Goal: Task Accomplishment & Management: Manage account settings

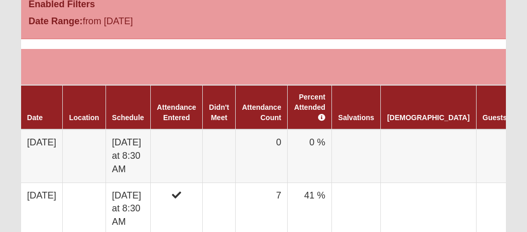
scroll to position [604, 0]
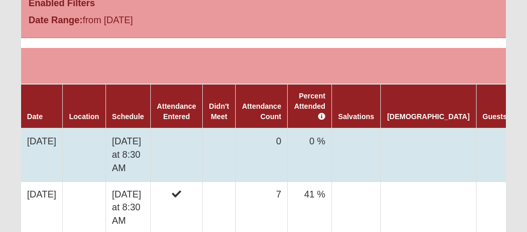
click at [181, 147] on td at bounding box center [176, 154] width 52 height 53
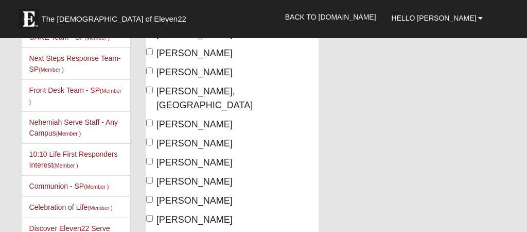
scroll to position [167, 0]
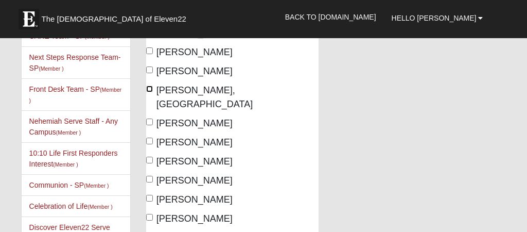
click at [149, 92] on input "[PERSON_NAME], [GEOGRAPHIC_DATA]" at bounding box center [149, 88] width 7 height 7
checkbox input "true"
click at [149, 125] on input "[PERSON_NAME]" at bounding box center [149, 121] width 7 height 7
checkbox input "true"
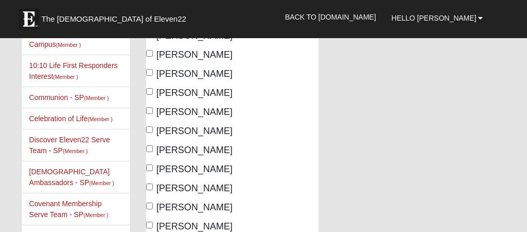
scroll to position [261, 0]
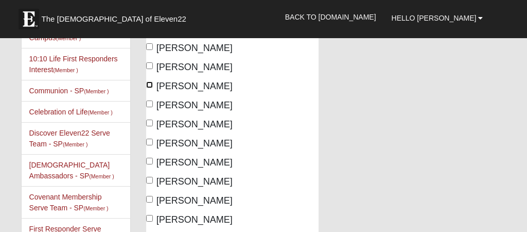
click at [147, 88] on input "[PERSON_NAME]" at bounding box center [149, 84] width 7 height 7
checkbox input "true"
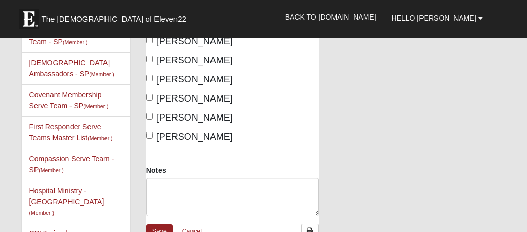
scroll to position [365, 0]
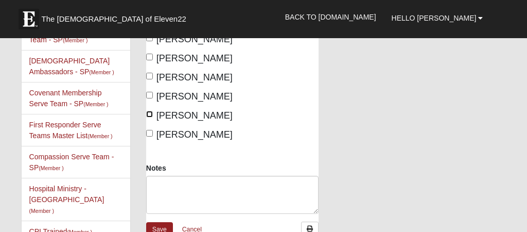
click at [148, 117] on input "[PERSON_NAME]" at bounding box center [149, 114] width 7 height 7
checkbox input "true"
click at [147, 136] on input "[PERSON_NAME]" at bounding box center [149, 133] width 7 height 7
checkbox input "true"
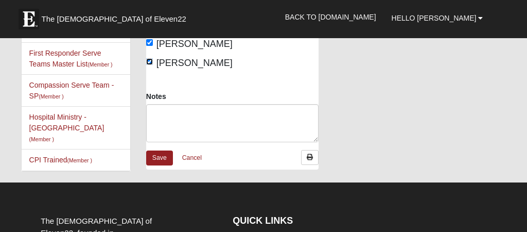
scroll to position [439, 0]
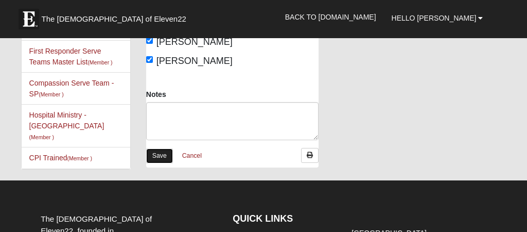
click at [160, 163] on link "Save" at bounding box center [159, 155] width 27 height 15
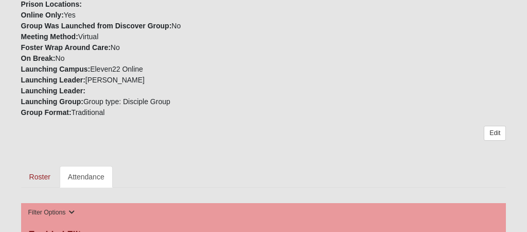
scroll to position [376, 0]
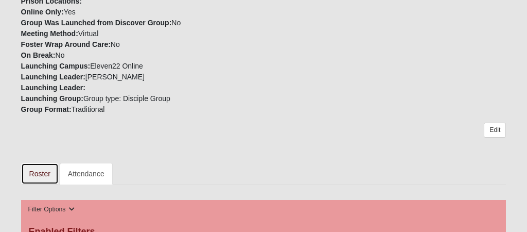
click at [36, 175] on link "Roster" at bounding box center [40, 174] width 38 height 22
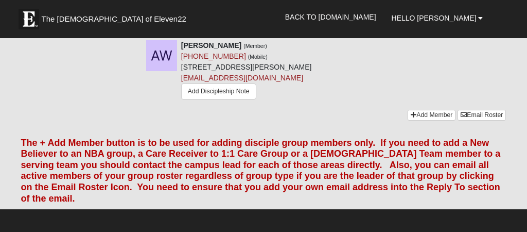
scroll to position [1237, 0]
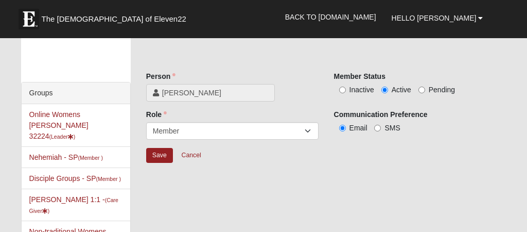
scroll to position [14, 0]
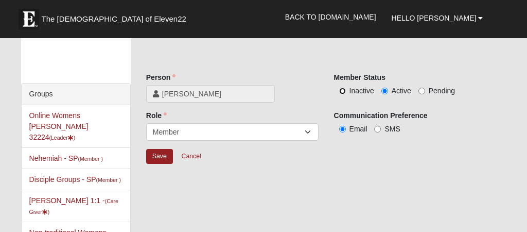
click at [342, 89] on input "Inactive" at bounding box center [342, 91] width 7 height 7
radio input "true"
click at [158, 155] on input "Save" at bounding box center [159, 156] width 27 height 15
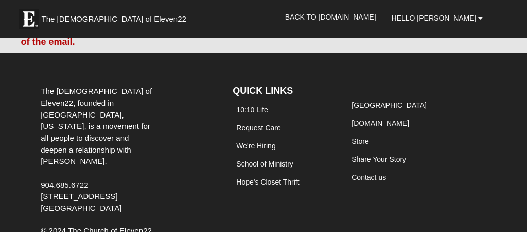
scroll to position [1316, 0]
